Goal: Task Accomplishment & Management: Manage account settings

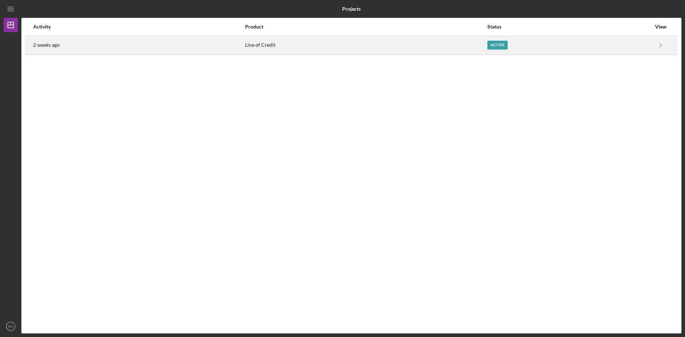
click at [500, 42] on div "Active" at bounding box center [497, 45] width 20 height 9
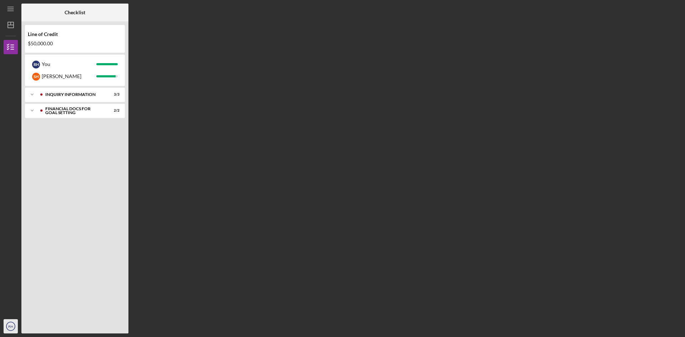
click at [5, 327] on icon "RH" at bounding box center [11, 326] width 14 height 18
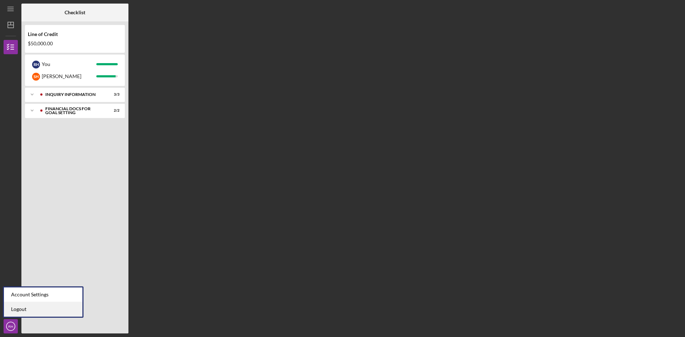
click at [18, 308] on link "Logout" at bounding box center [43, 309] width 78 height 15
